Goal: Check status: Check status

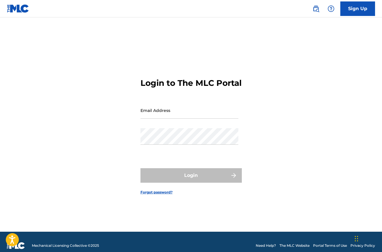
click at [199, 118] on input "Email Address" at bounding box center [189, 110] width 98 height 17
type input "[EMAIL_ADDRESS][DOMAIN_NAME]"
click at [191, 180] on button "Login" at bounding box center [190, 175] width 101 height 14
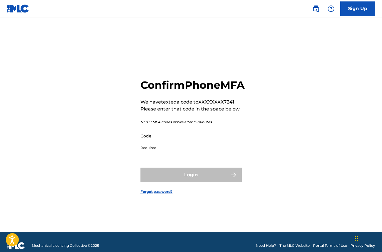
click at [188, 144] on input "Code" at bounding box center [189, 135] width 98 height 17
click at [178, 144] on input "Code" at bounding box center [189, 135] width 98 height 17
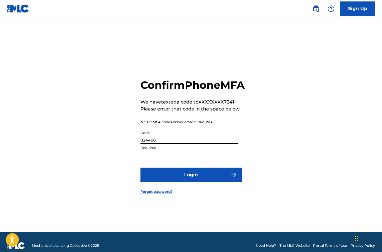
type input "824466"
click at [193, 182] on button "Login" at bounding box center [190, 174] width 101 height 14
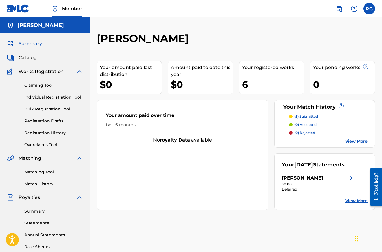
click at [212, 90] on div "$0" at bounding box center [202, 84] width 62 height 13
click at [260, 78] on div "Your registered works 6" at bounding box center [271, 77] width 65 height 33
click at [359, 140] on link "View More" at bounding box center [356, 141] width 22 height 6
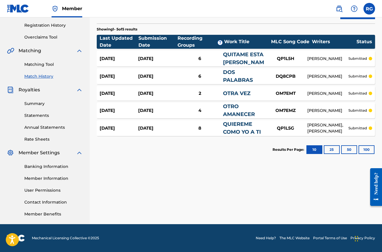
scroll to position [107, 0]
click at [329, 147] on button "25" at bounding box center [332, 149] width 16 height 9
click at [307, 149] on button "10" at bounding box center [314, 149] width 16 height 9
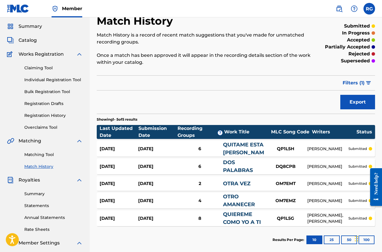
scroll to position [20, 0]
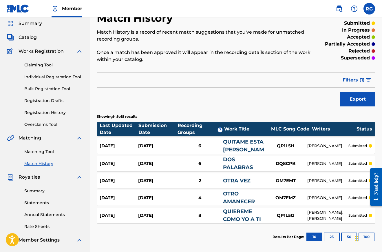
click at [354, 146] on p "submitted" at bounding box center [357, 145] width 19 height 5
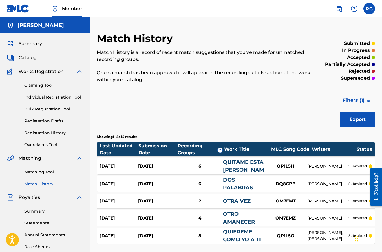
scroll to position [20, 0]
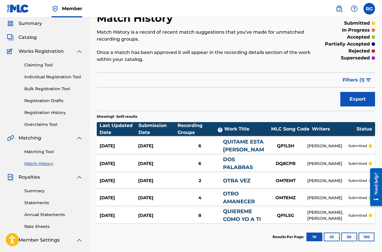
click at [242, 180] on link "OTRA VEZ" at bounding box center [237, 180] width 28 height 6
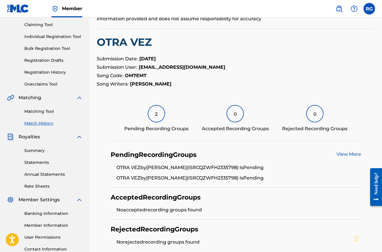
scroll to position [89, 0]
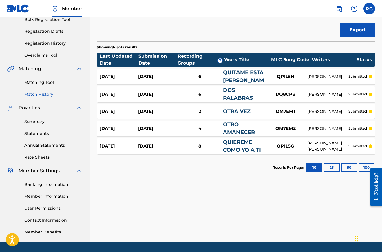
scroll to position [20, 0]
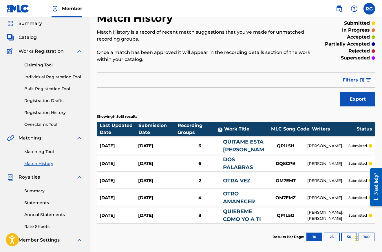
click at [235, 139] on link "QUITAME ESTA [PERSON_NAME]" at bounding box center [246, 145] width 47 height 14
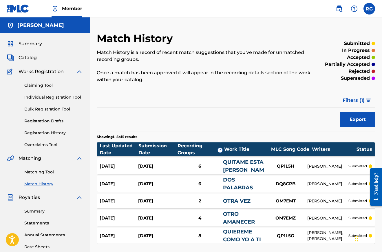
click at [34, 41] on span "Summary" at bounding box center [30, 43] width 23 height 7
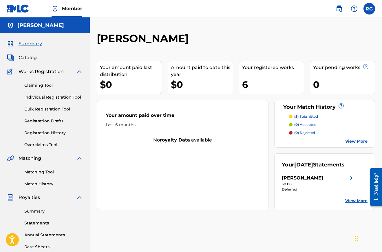
click at [251, 84] on div "6" at bounding box center [273, 84] width 62 height 13
click at [352, 140] on link "View More" at bounding box center [356, 141] width 22 height 6
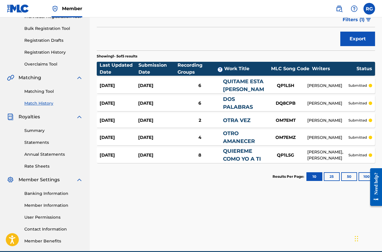
scroll to position [81, 0]
